Goal: Contribute content

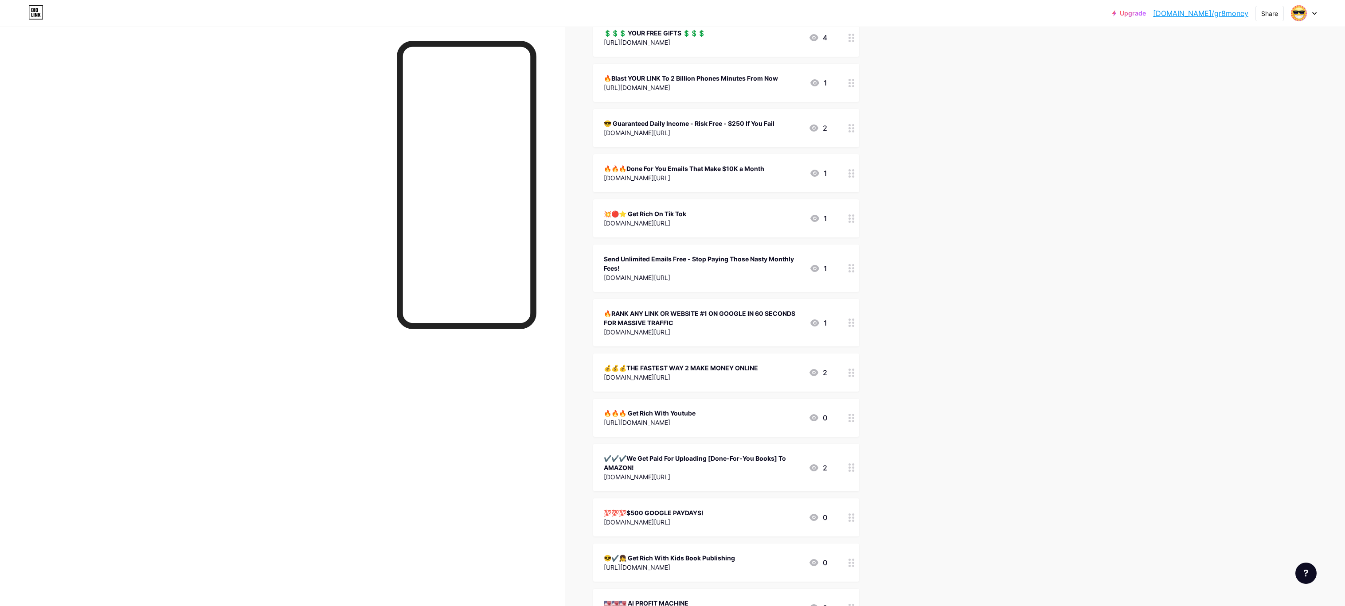
scroll to position [123, 0]
click at [685, 73] on div "🔥Blast YOUR LINK To 2 Billion Phones Minutes From Now" at bounding box center [691, 76] width 174 height 9
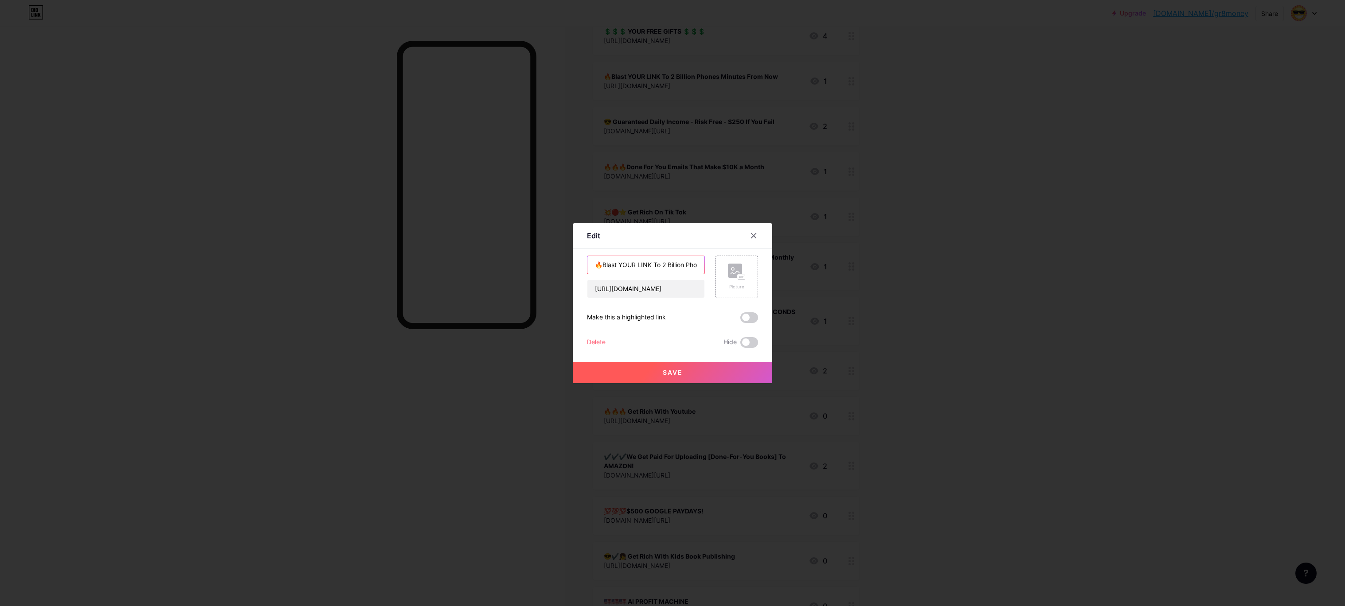
click at [775, 212] on div "Edit Content YouTube Play YouTube video without leaving your page. ADD Vimeo Pl…" at bounding box center [672, 303] width 1345 height 606
drag, startPoint x: 602, startPoint y: 267, endPoint x: 614, endPoint y: 268, distance: 12.0
click at [614, 268] on input "🔥Make Six Figures Watching This Short Video" at bounding box center [645, 265] width 117 height 18
click at [603, 264] on input "🔥Make Six Figures Watching This Short Video" at bounding box center [645, 265] width 117 height 18
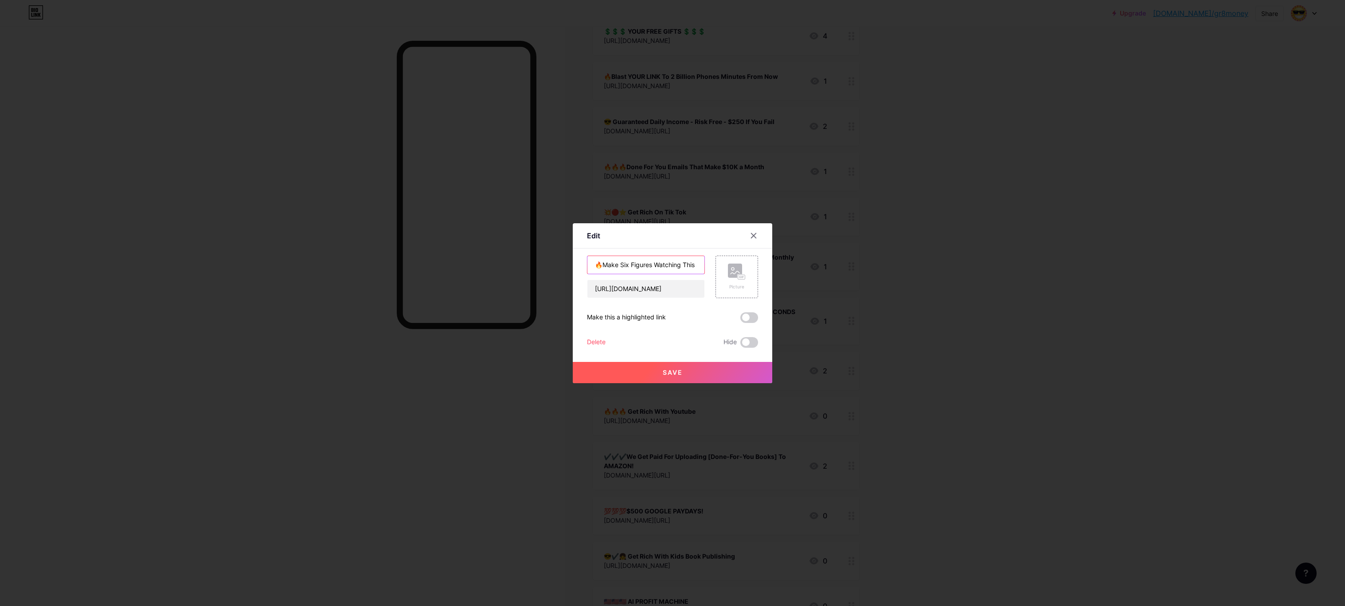
click at [603, 267] on input "🔥Make Six Figures Watching This Short Video" at bounding box center [645, 265] width 117 height 18
click at [603, 270] on input "🔥Make Six Figures Watching This Short Video" at bounding box center [645, 265] width 117 height 18
click at [582, 269] on div "Edit Content YouTube Play YouTube video without leaving your page. ADD Vimeo Pl…" at bounding box center [672, 303] width 199 height 160
click at [610, 270] on input "🔥Make Six Figures Watching This Short Video" at bounding box center [645, 265] width 117 height 18
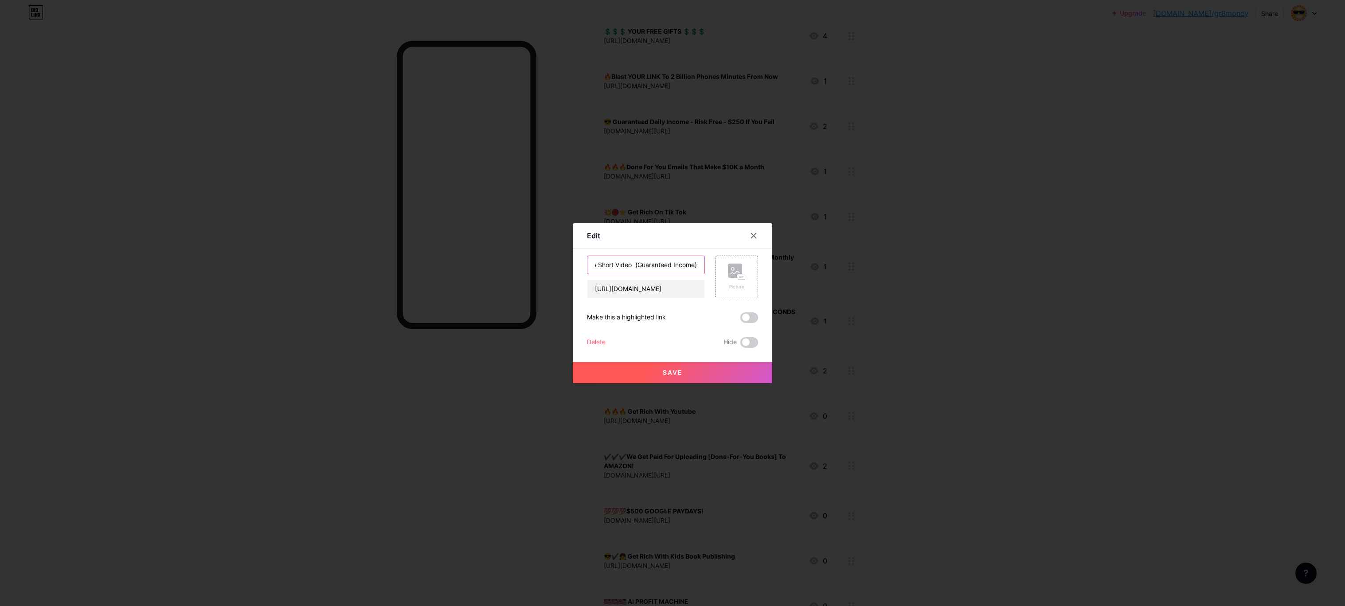
type input "🔥HELP WANTED Make Six Figures Watching This Short Video (Guaranteed Income)"
click at [663, 223] on div "Edit Content YouTube Play YouTube video without leaving your page. ADD Vimeo Pl…" at bounding box center [672, 303] width 199 height 160
type input "h"
paste input "[URL][DOMAIN_NAME]"
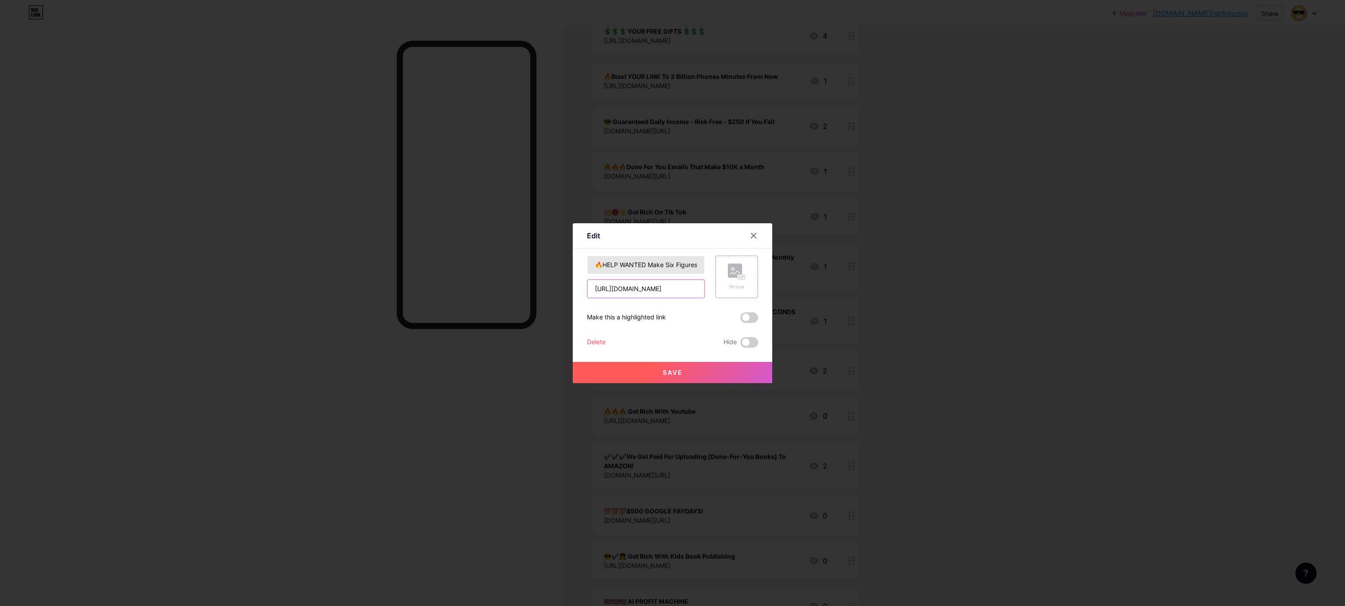
type input "[URL][DOMAIN_NAME]"
click at [647, 242] on div "Edit Content YouTube Play YouTube video without leaving your page. ADD Vimeo Pl…" at bounding box center [672, 303] width 199 height 160
click at [646, 265] on input "🔥HELP WANTED Make Six Figures Watching This Short Video (Guaranteed Income)" at bounding box center [645, 265] width 117 height 18
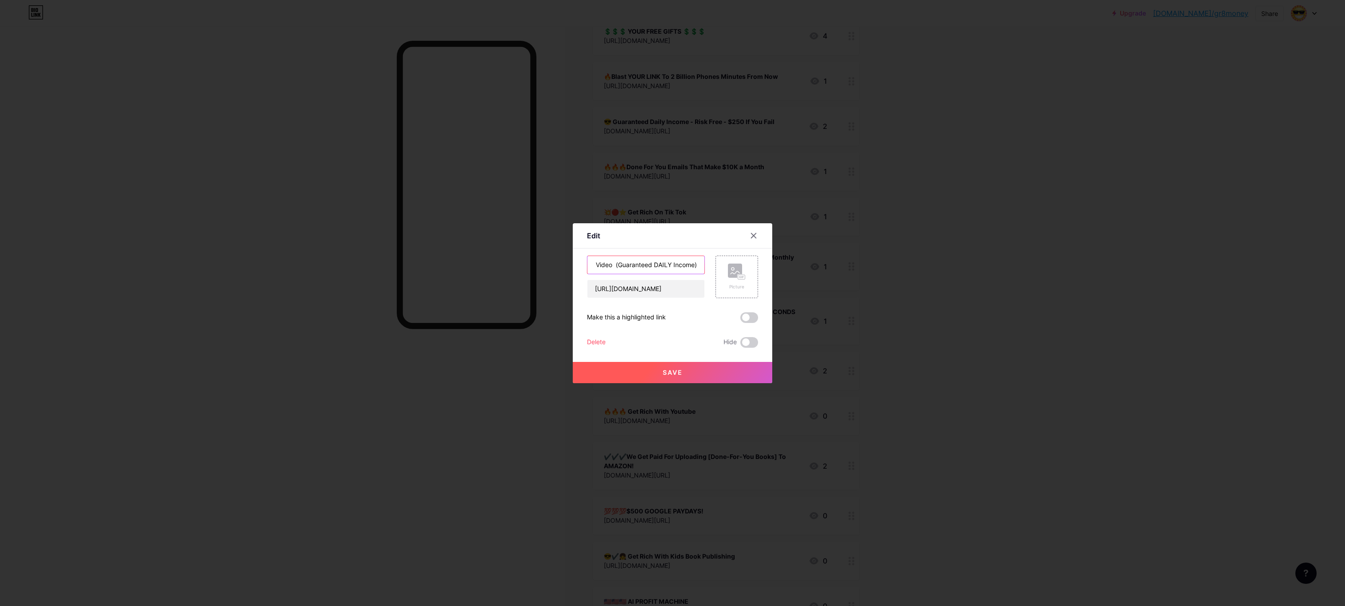
type input "🔥HELP WANTED Make Six Figures Watching This Short Video (Guaranteed DAILY Incom…"
drag, startPoint x: 671, startPoint y: 368, endPoint x: 648, endPoint y: 359, distance: 25.3
click at [648, 359] on div "Save" at bounding box center [672, 365] width 199 height 35
click at [668, 370] on span "Save" at bounding box center [673, 373] width 20 height 8
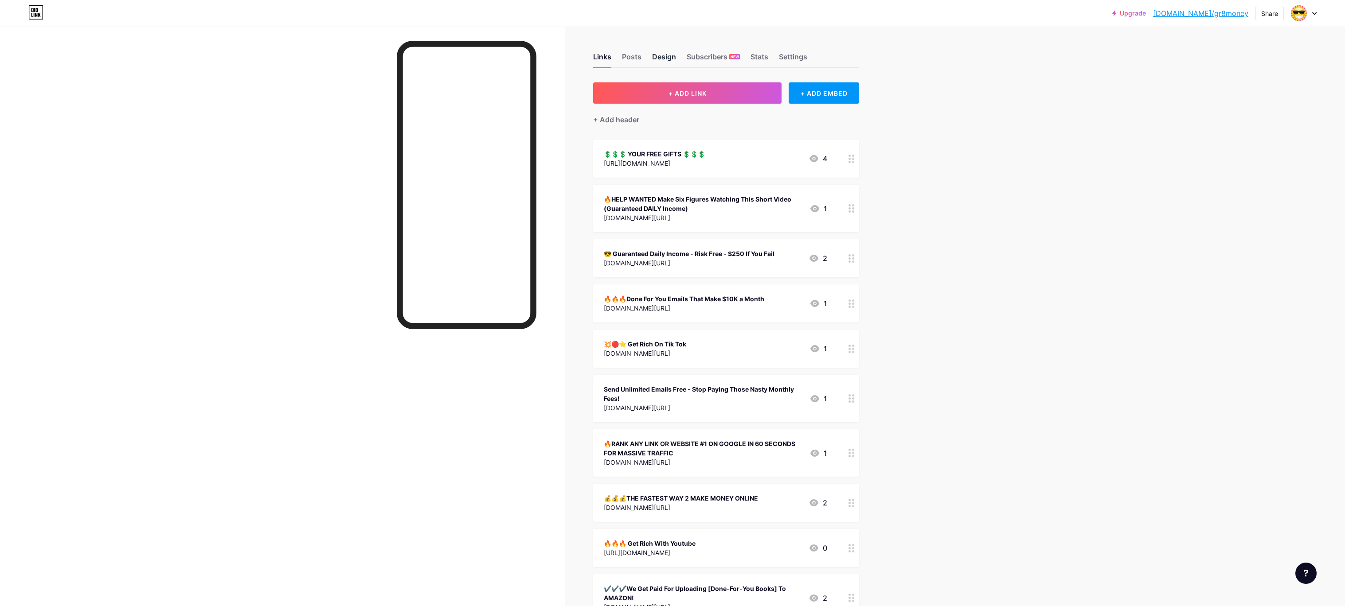
click at [662, 55] on div "Design" at bounding box center [664, 59] width 24 height 16
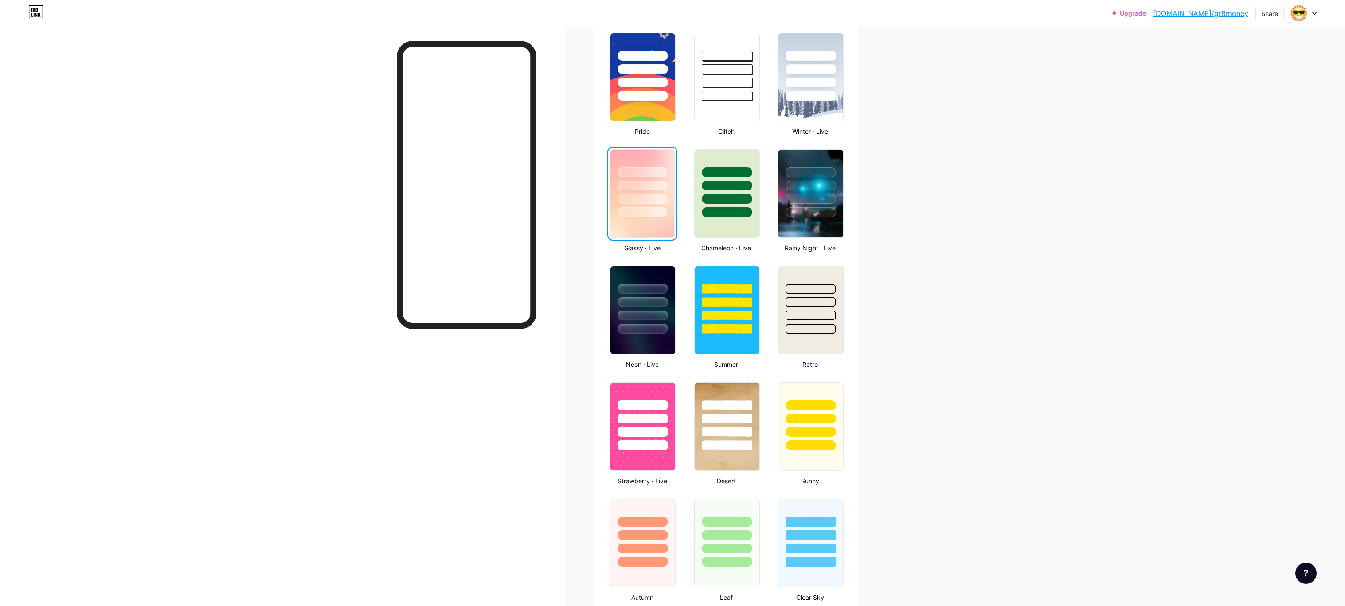
scroll to position [356, 0]
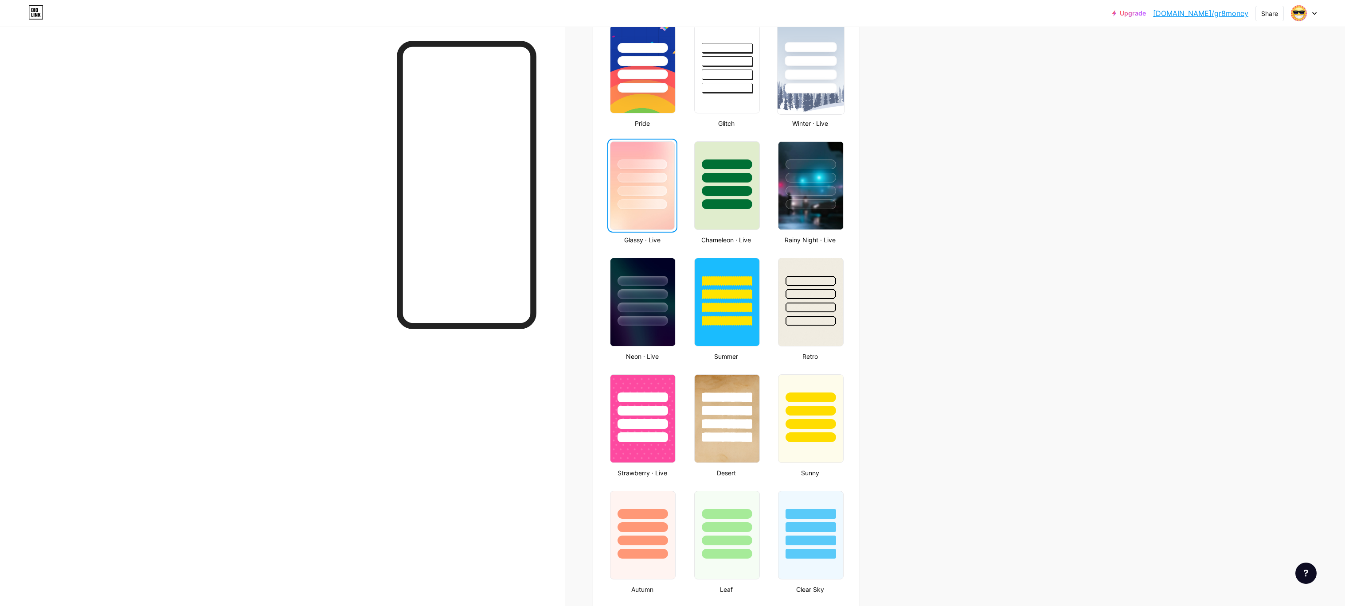
click at [805, 71] on div at bounding box center [810, 75] width 52 height 10
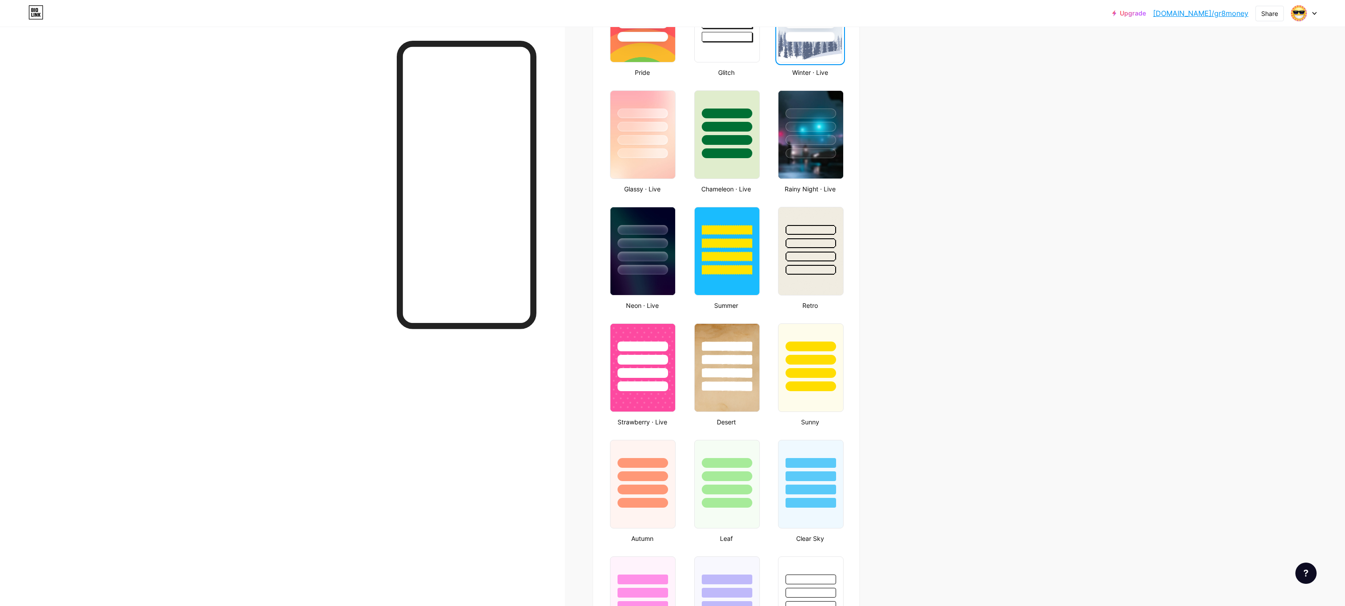
scroll to position [406, 0]
